Goal: Check status: Check status

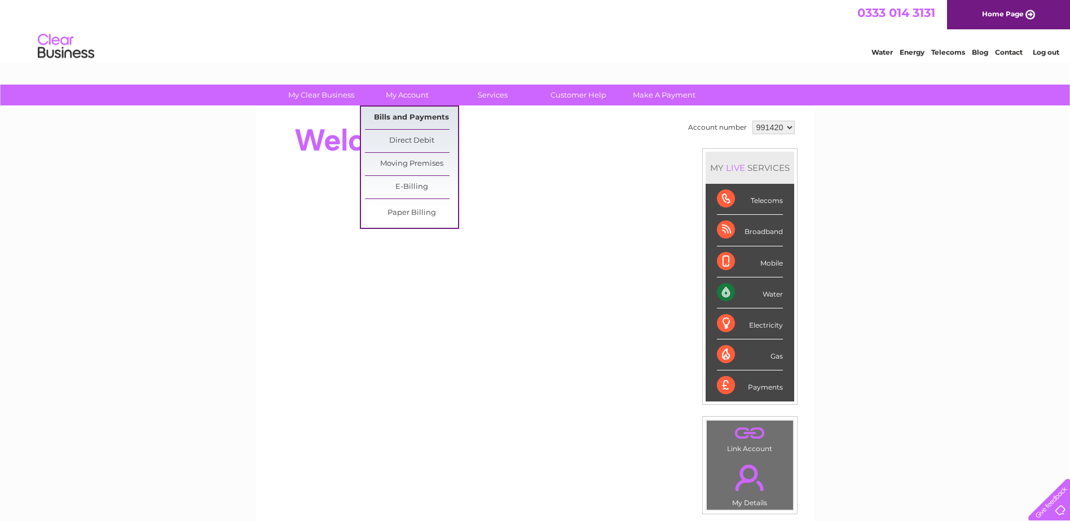
click at [424, 115] on link "Bills and Payments" at bounding box center [411, 118] width 93 height 23
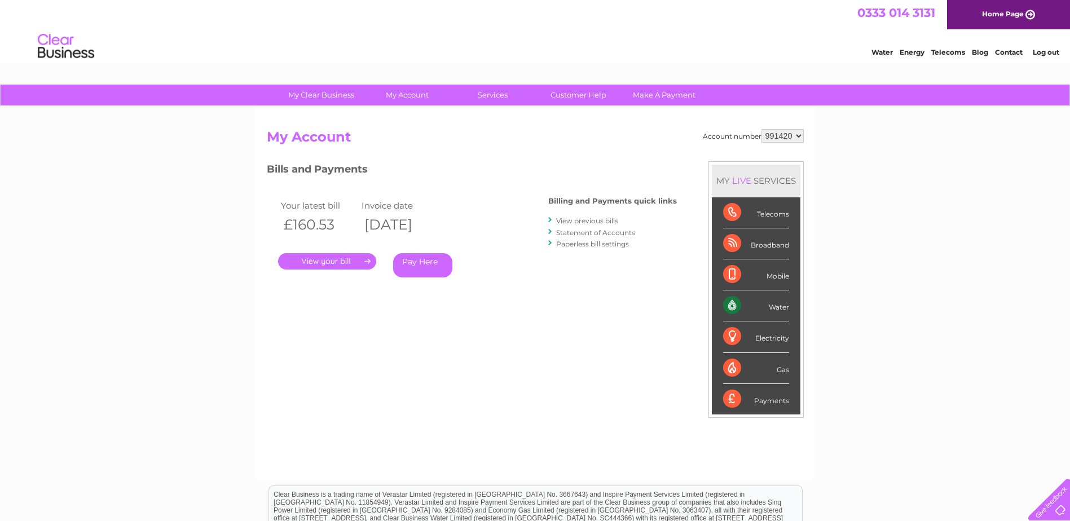
click at [322, 261] on link "." at bounding box center [327, 261] width 98 height 16
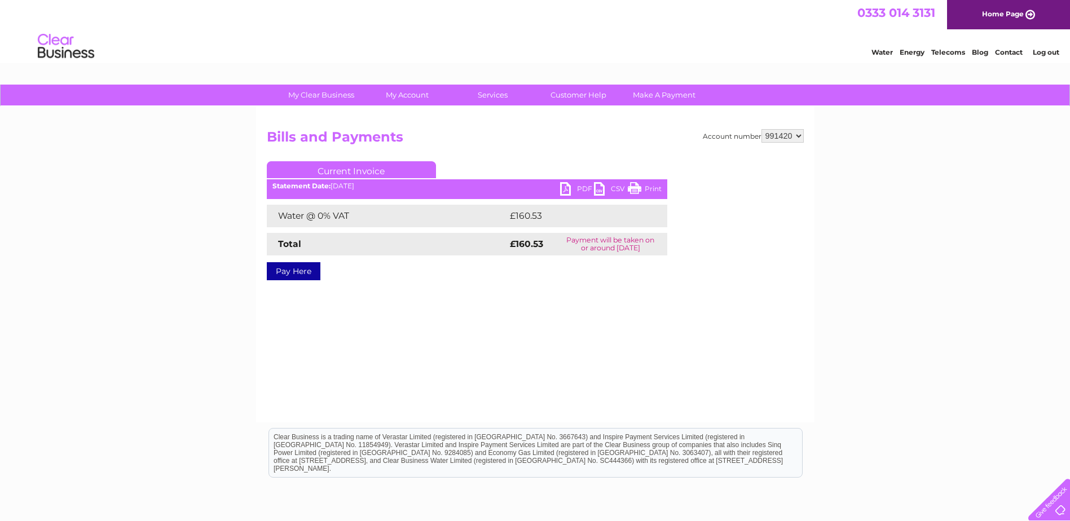
click at [586, 187] on link "PDF" at bounding box center [577, 190] width 34 height 16
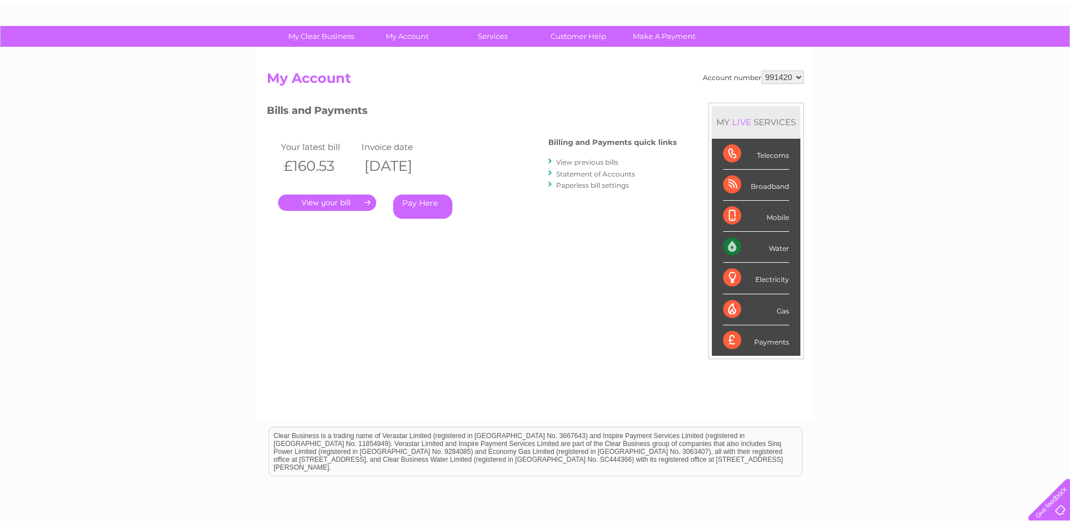
scroll to position [47, 0]
